Goal: Communication & Community: Answer question/provide support

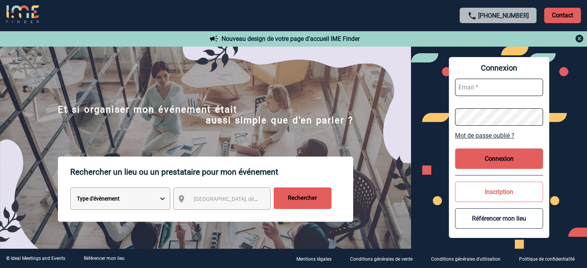
type input "cecile.schuck@capgemini.com"
click at [511, 161] on button "Connexion" at bounding box center [499, 159] width 88 height 20
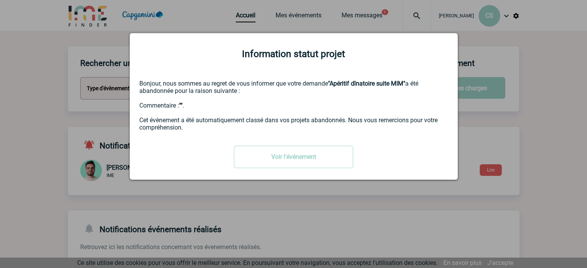
click at [529, 118] on div at bounding box center [293, 134] width 587 height 268
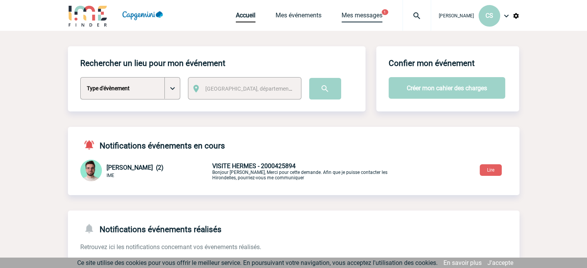
click at [364, 18] on link "Mes messages" at bounding box center [361, 17] width 41 height 11
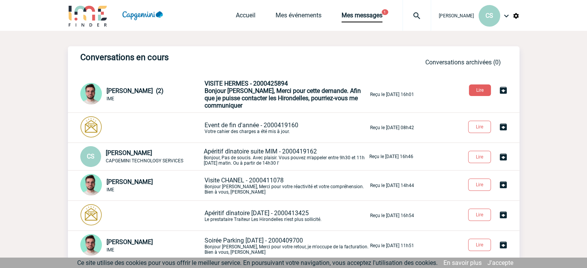
click at [259, 103] on p "VISITE HERMES - 2000425894 Bonjour Cécile, Merci pour cette demande. Afin que j…" at bounding box center [286, 94] width 164 height 29
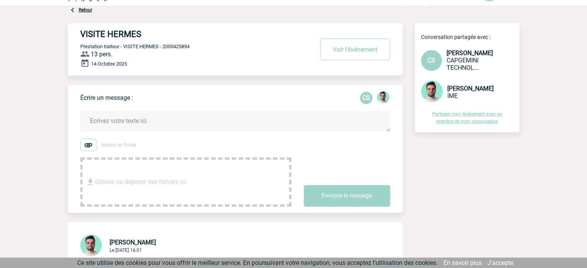
scroll to position [39, 0]
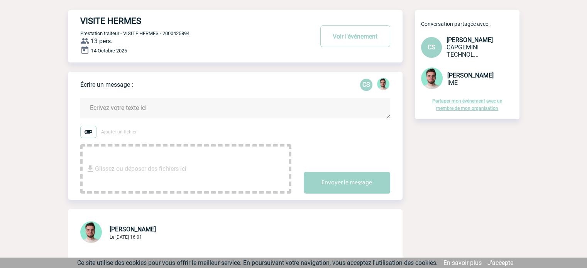
click at [114, 157] on span "Glissez ou déposer des fichiers ici" at bounding box center [140, 169] width 91 height 39
click at [194, 109] on textarea at bounding box center [235, 108] width 310 height 20
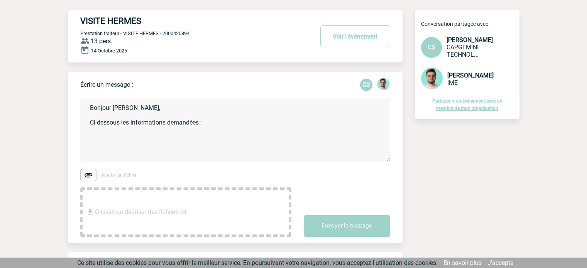
scroll to position [270, 0]
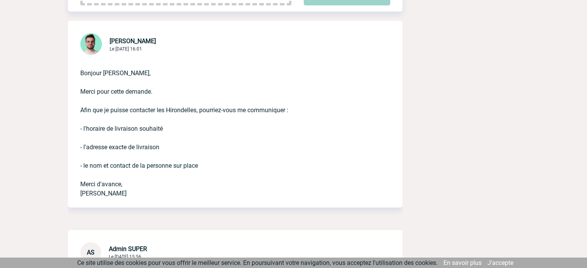
drag, startPoint x: 206, startPoint y: 166, endPoint x: 80, endPoint y: 128, distance: 131.7
click at [80, 128] on p "Bonjour Cécile, Merci pour cette demande. Afin que je puisse contacter les Hiro…" at bounding box center [224, 127] width 288 height 142
copy p "- l'horaire de livraison souhaité - l'adresse exacte de livraison - le nom et c…"
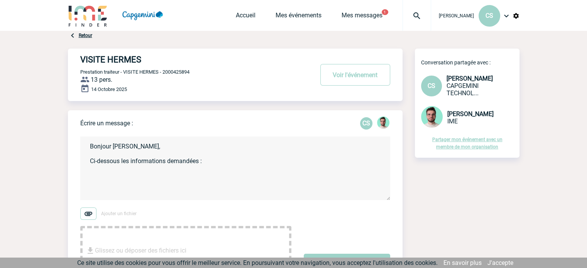
click at [134, 171] on textarea "Bonjour Benjamin, Ci-dessous les informations demandées :" at bounding box center [235, 169] width 310 height 64
paste textarea "- l'horaire de livraison souhaité - l'adresse exacte de livraison - le nom et c…"
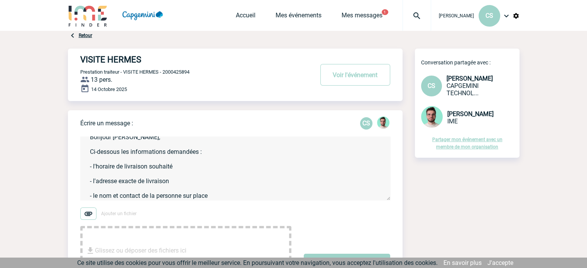
click at [174, 172] on textarea "Bonjour Benjamin, Ci-dessous les informations demandées : - l'horaire de livrai…" at bounding box center [235, 169] width 310 height 64
click at [179, 165] on textarea "Bonjour Benjamin, Ci-dessous les informations demandées : - l'horaire de livrai…" at bounding box center [235, 169] width 310 height 64
click at [222, 197] on textarea "Bonjour Benjamin, Ci-dessous les informations demandées : - l'horaire de livrai…" at bounding box center [235, 169] width 310 height 64
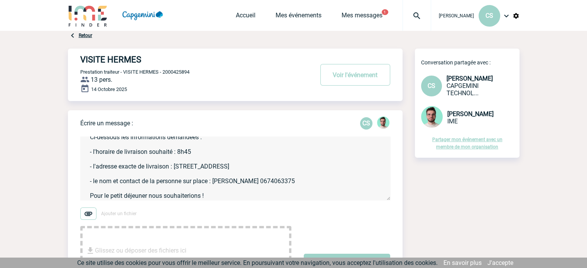
scroll to position [31, 0]
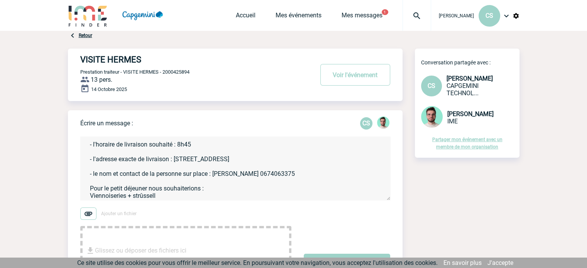
drag, startPoint x: 145, startPoint y: 196, endPoint x: 187, endPoint y: 201, distance: 42.4
click at [187, 201] on form "Bonjour Benjamin, Ci-dessous les informations demandées : - l'horaire de livrai…" at bounding box center [241, 201] width 322 height 149
drag, startPoint x: 86, startPoint y: 197, endPoint x: 97, endPoint y: 196, distance: 10.9
click at [87, 197] on textarea "Bonjour Benjamin, Ci-dessous les informations demandées : - l'horaire de livrai…" at bounding box center [235, 169] width 310 height 64
click at [156, 193] on textarea "Bonjour Benjamin, Ci-dessous les informations demandées : - l'horaire de livrai…" at bounding box center [235, 169] width 310 height 64
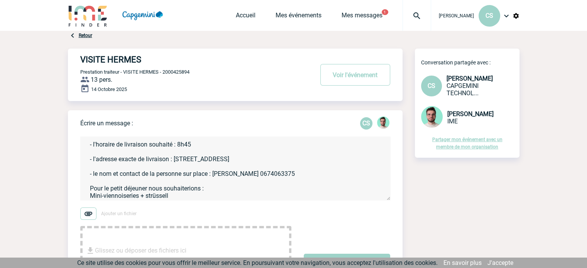
click at [179, 199] on textarea "Bonjour Benjamin, Ci-dessous les informations demandées : - l'horaire de livrai…" at bounding box center [235, 169] width 310 height 64
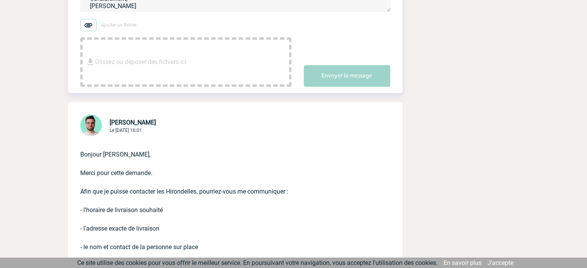
scroll to position [193, 0]
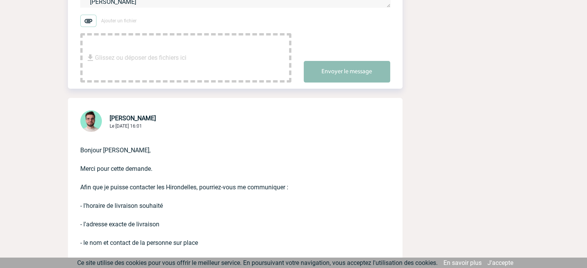
type textarea "Bonjour Benjamin, Ci-dessous les informations demandées : - l'horaire de livrai…"
click at [358, 68] on button "Envoyer le message" at bounding box center [347, 72] width 86 height 22
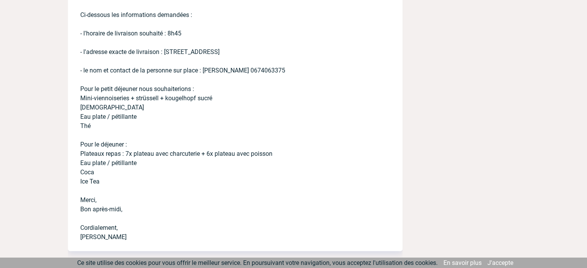
scroll to position [0, 0]
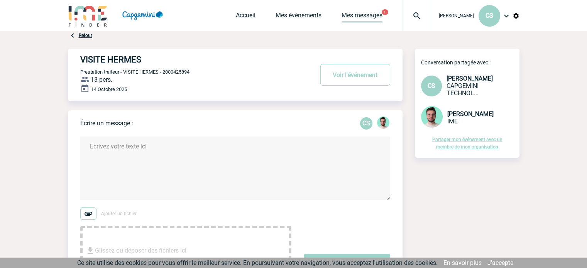
click at [380, 15] on link "Mes messages" at bounding box center [361, 17] width 41 height 11
